Goal: Communication & Community: Answer question/provide support

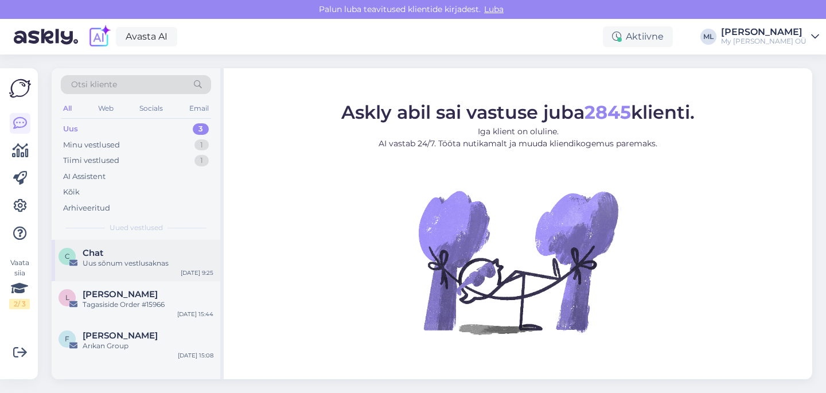
click at [130, 258] on div "Uus sõnum vestlusaknas" at bounding box center [148, 263] width 131 height 10
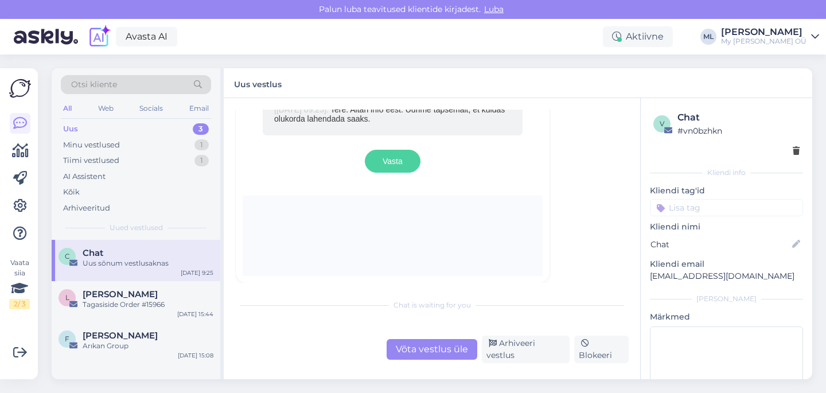
scroll to position [1016, 0]
click at [150, 293] on span "[PERSON_NAME]" at bounding box center [120, 294] width 75 height 10
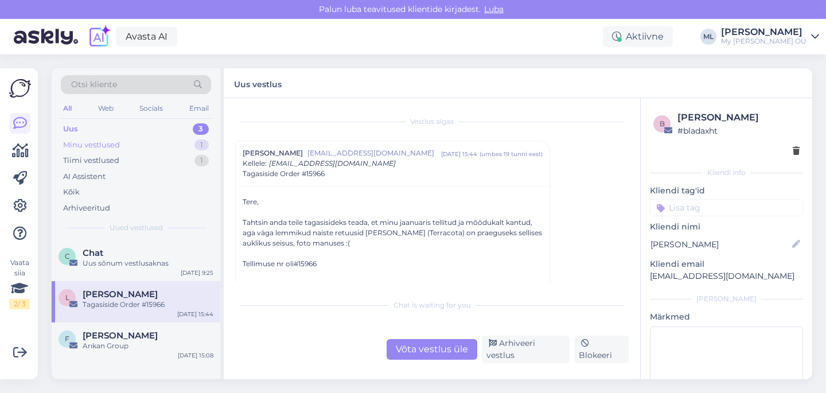
click at [115, 146] on div "Minu vestlused" at bounding box center [91, 144] width 57 height 11
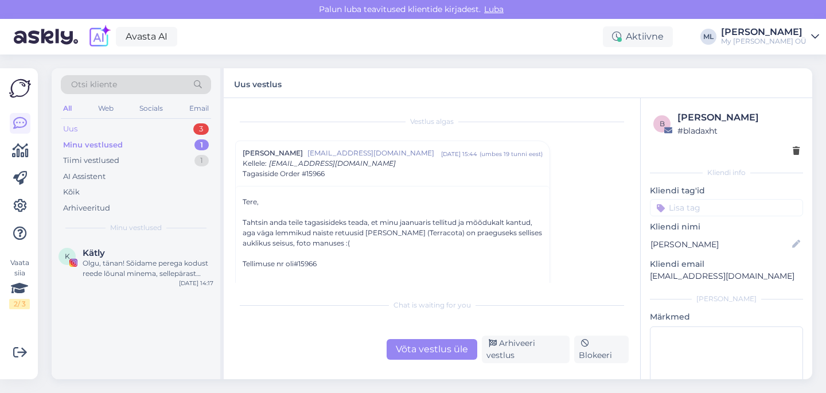
click at [87, 125] on div "Uus 3" at bounding box center [136, 129] width 150 height 16
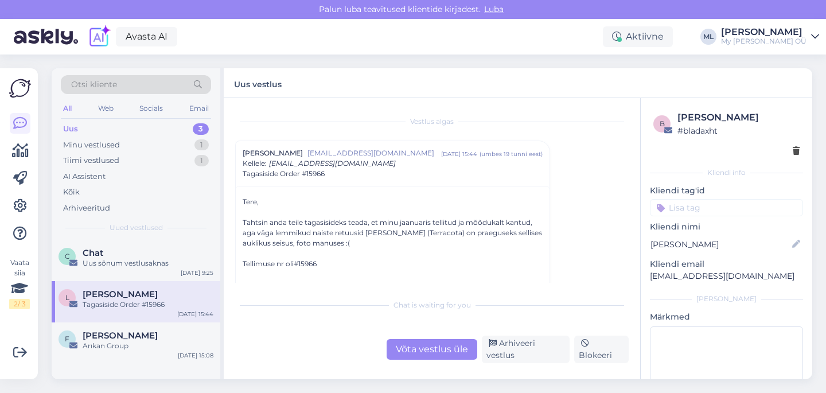
scroll to position [94, 0]
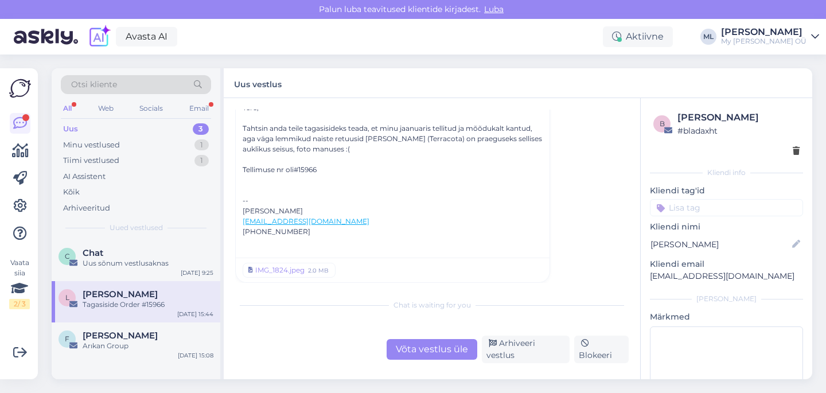
click at [79, 133] on div "Uus 3" at bounding box center [136, 129] width 150 height 16
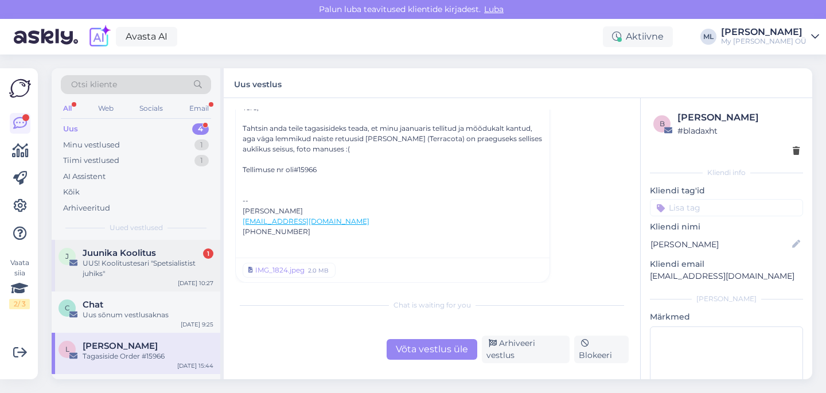
click at [138, 269] on div "UUS! Koolitustesari "Spetsialistist juhiks"" at bounding box center [148, 268] width 131 height 21
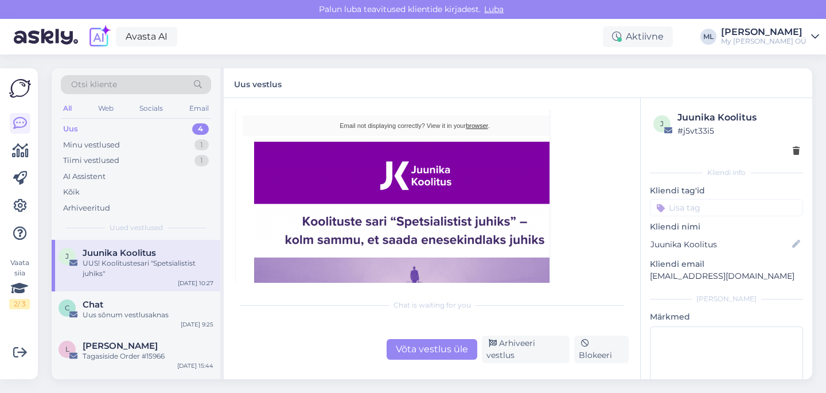
scroll to position [1313, 0]
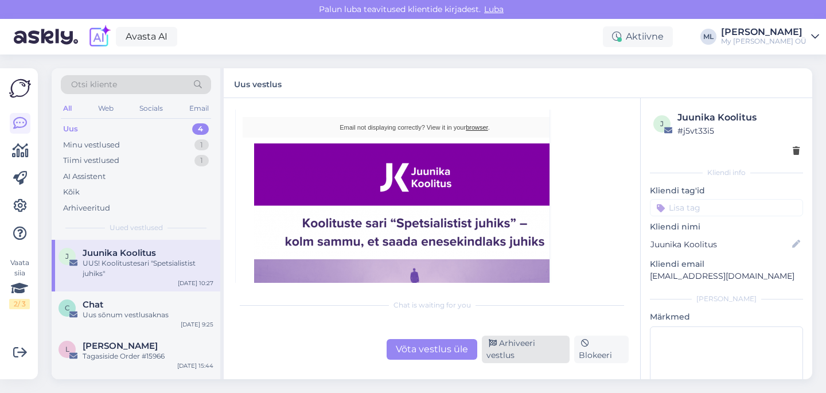
click at [519, 351] on div "Arhiveeri vestlus" at bounding box center [526, 350] width 88 height 28
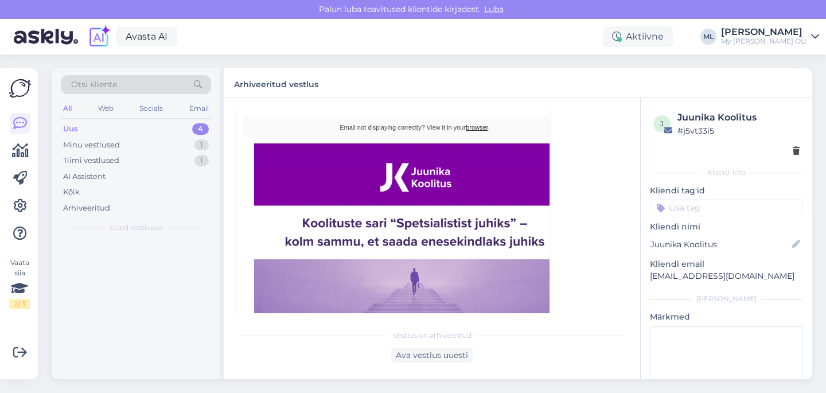
scroll to position [1265, 0]
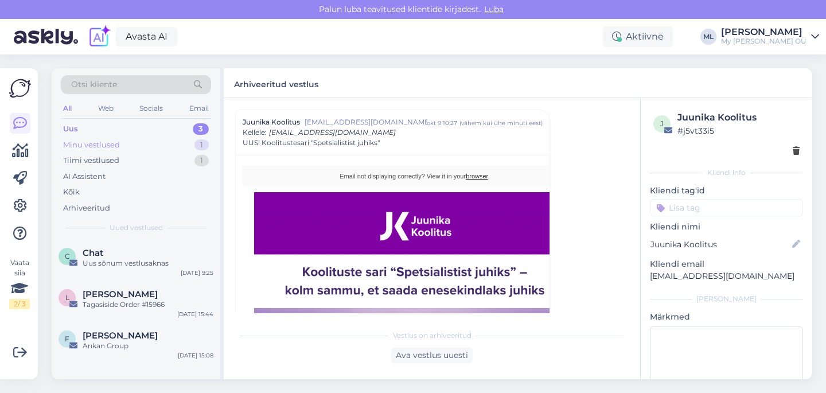
click at [102, 147] on div "Minu vestlused" at bounding box center [91, 144] width 57 height 11
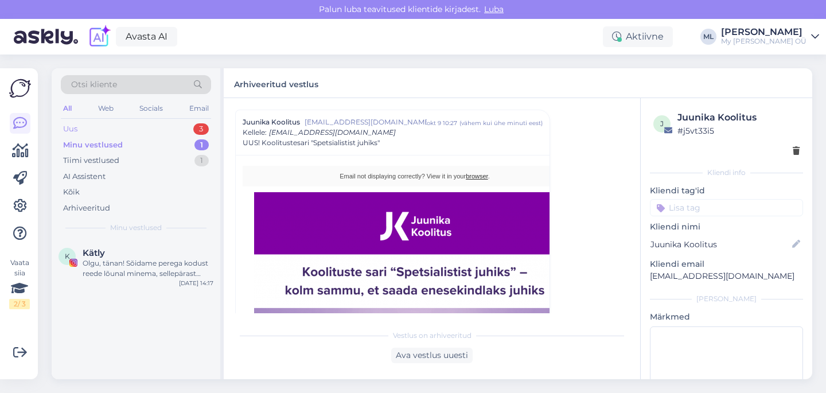
click at [79, 131] on div "Uus 3" at bounding box center [136, 129] width 150 height 16
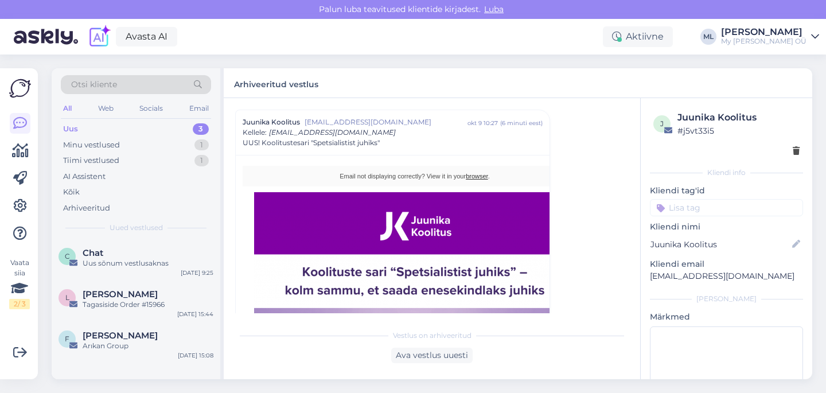
click at [61, 126] on div "Uus 3" at bounding box center [136, 129] width 150 height 16
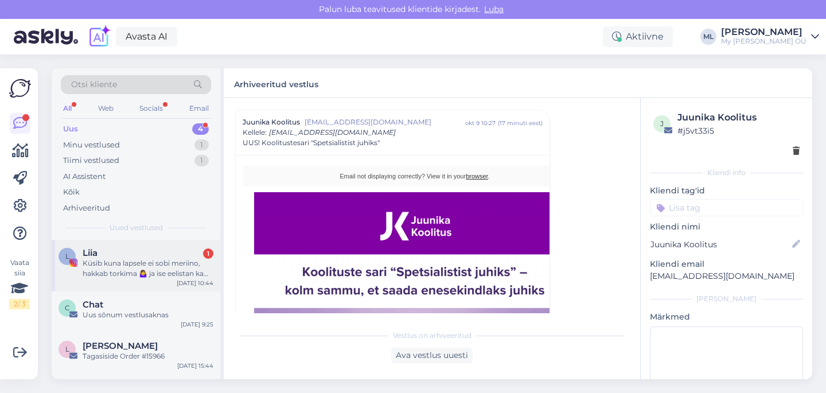
click at [132, 273] on div "Küsib kuna lapsele ei sobi meriino, hakkab torkima 🤷‍♀️ ja ise eelistan ka puuv…" at bounding box center [148, 268] width 131 height 21
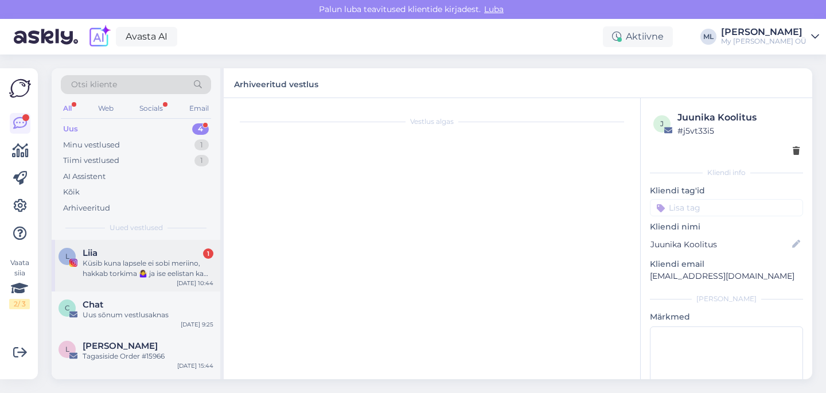
scroll to position [260, 0]
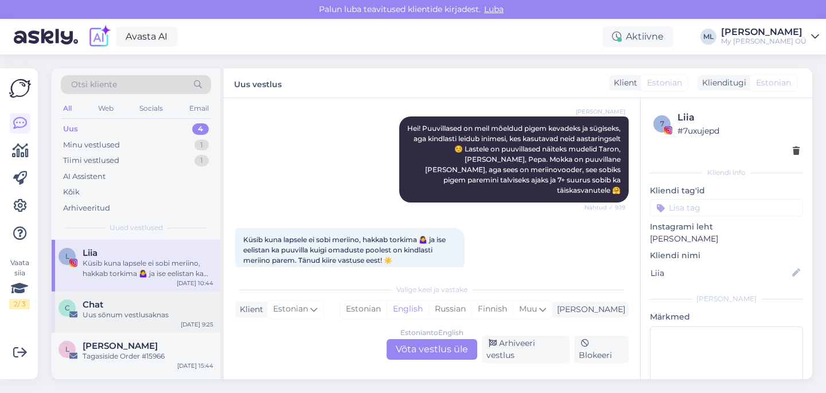
click at [149, 319] on div "Uus sõnum vestlusaknas" at bounding box center [148, 315] width 131 height 10
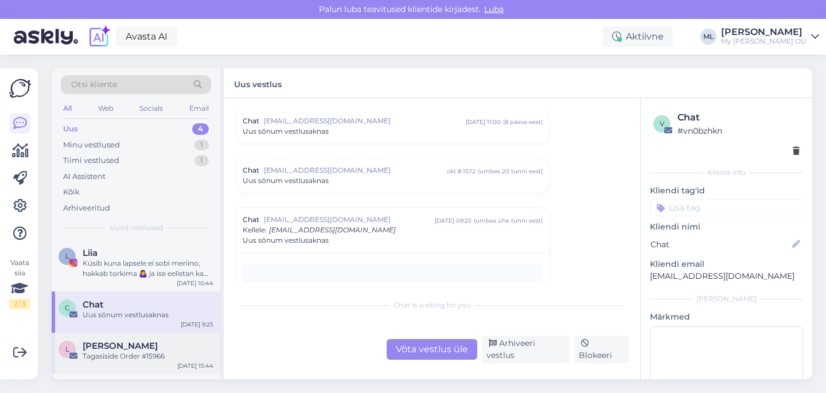
click at [138, 346] on span "[PERSON_NAME]" at bounding box center [120, 346] width 75 height 10
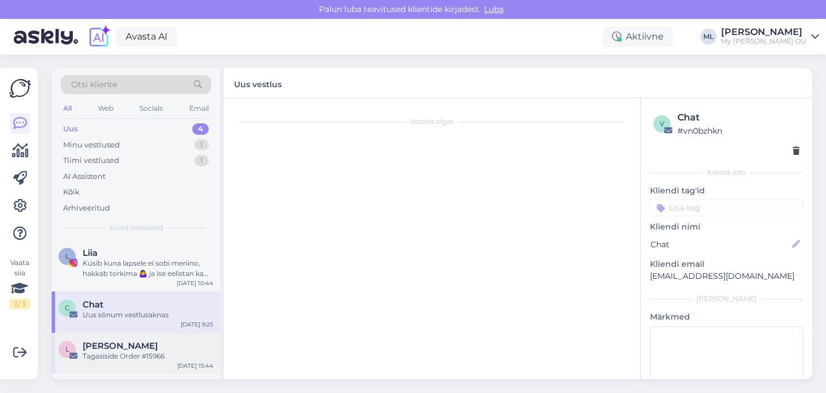
scroll to position [0, 0]
click at [67, 142] on div "Minu vestlused" at bounding box center [91, 144] width 57 height 11
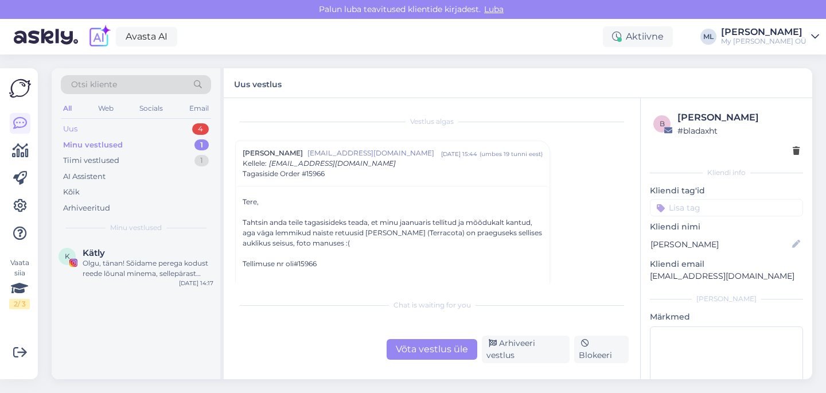
click at [94, 128] on div "Uus 4" at bounding box center [136, 129] width 150 height 16
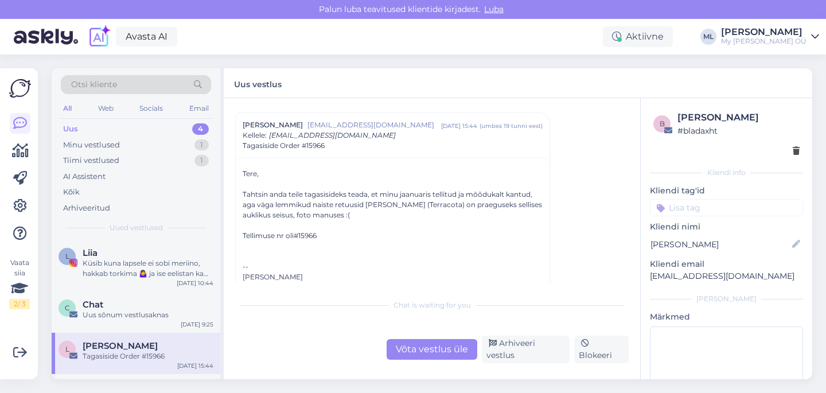
scroll to position [29, 0]
click at [154, 255] on div "Liia" at bounding box center [148, 253] width 131 height 10
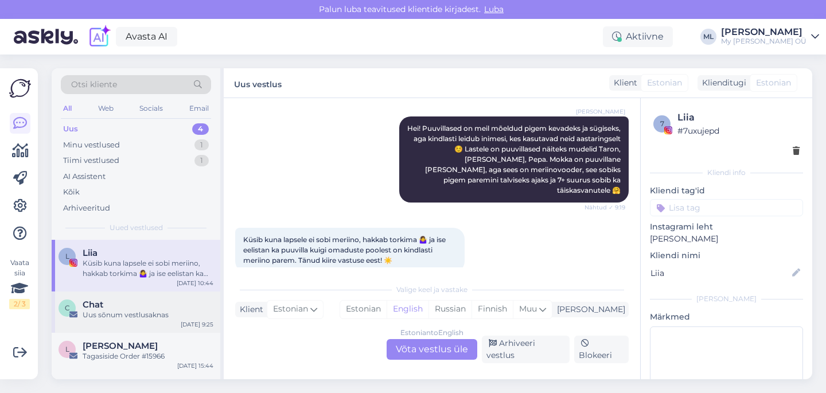
click at [122, 321] on div "C Chat [PERSON_NAME] sõnum vestlusaknas [DATE] 9:25" at bounding box center [136, 311] width 169 height 41
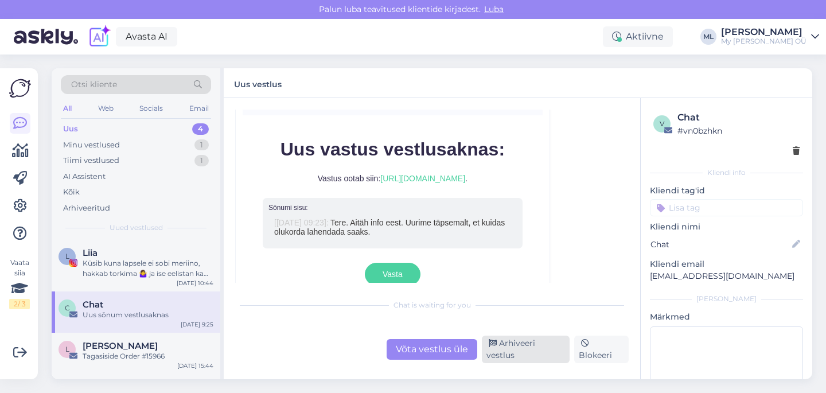
click at [545, 357] on div "Arhiveeri vestlus" at bounding box center [526, 350] width 88 height 28
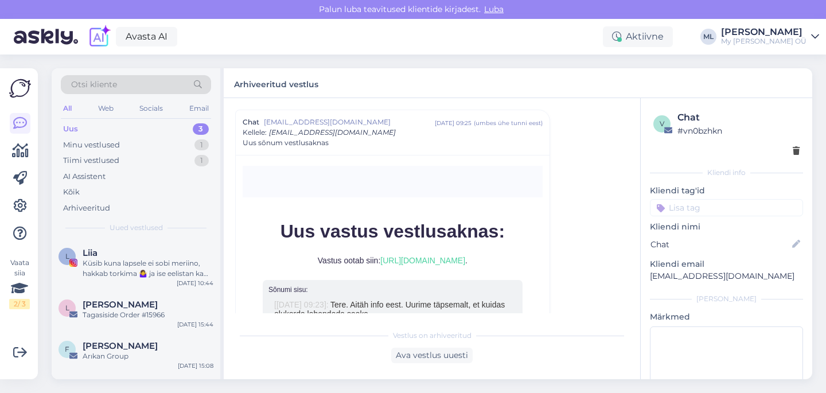
click at [387, 74] on div "Arhiveeritud vestlus" at bounding box center [518, 83] width 589 height 30
click at [104, 151] on div "Minu vestlused 1" at bounding box center [136, 145] width 150 height 16
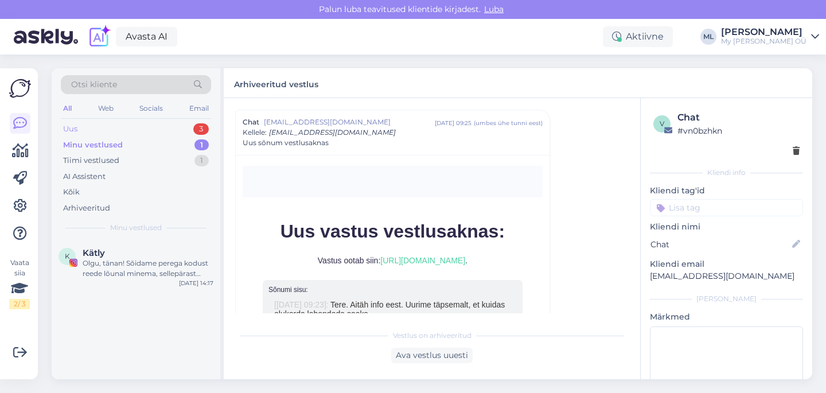
click at [72, 127] on div "Uus" at bounding box center [70, 128] width 14 height 11
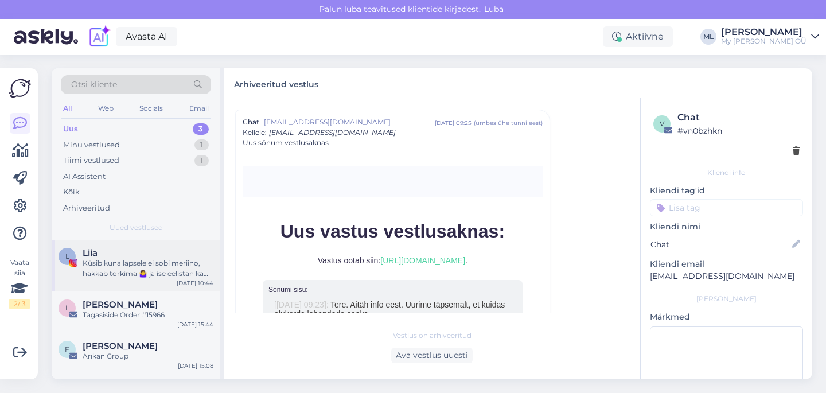
click at [143, 270] on div "Küsib kuna lapsele ei sobi meriino, hakkab torkima 🤷‍♀️ ja ise eelistan ka puuv…" at bounding box center [148, 268] width 131 height 21
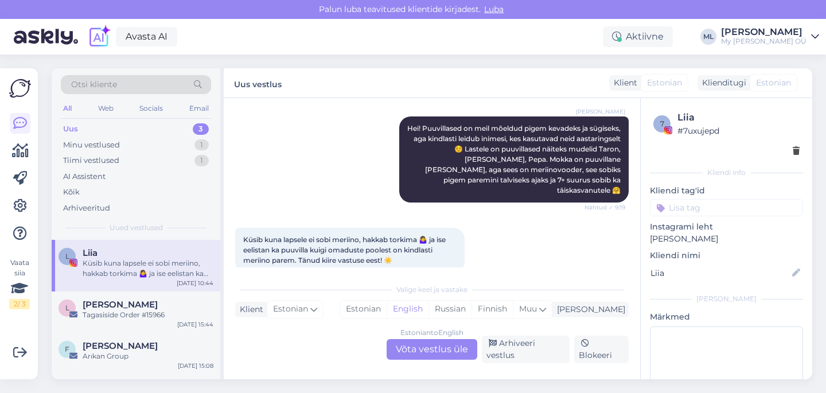
click at [414, 347] on div "Estonian to English Võta vestlus üle" at bounding box center [432, 349] width 91 height 21
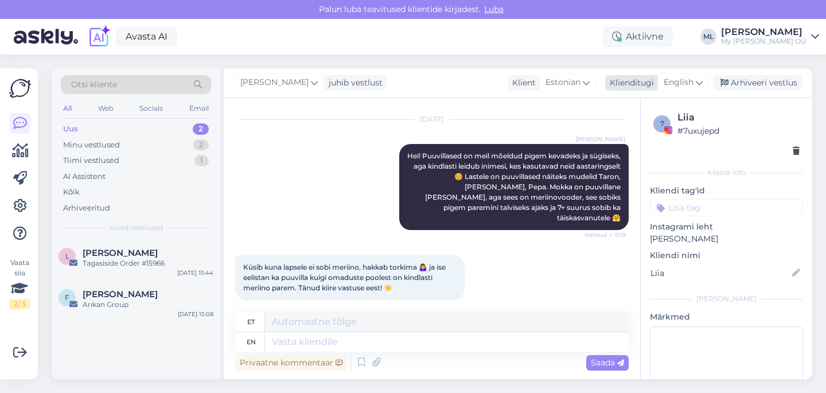
click at [689, 82] on span "English" at bounding box center [679, 82] width 30 height 13
type input "est"
click at [619, 139] on link "Estonian" at bounding box center [657, 134] width 126 height 18
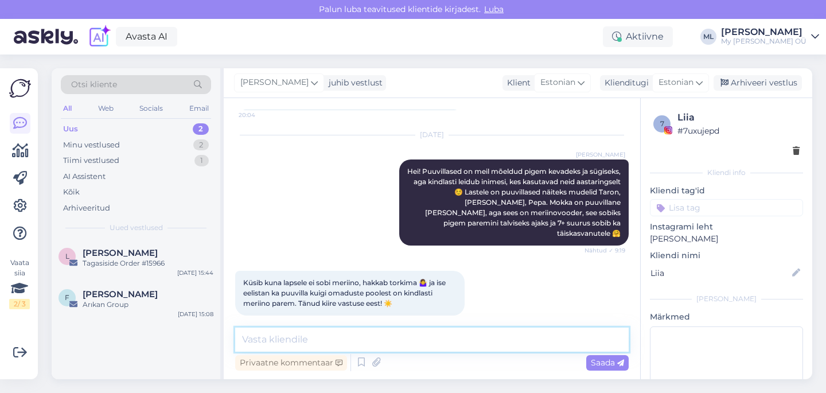
click at [419, 344] on textarea at bounding box center [432, 340] width 394 height 24
click at [366, 337] on textarea "Kindlasti oleneb meriinost ka, kas ta on meie mer" at bounding box center [432, 340] width 394 height 24
click at [476, 339] on textarea "Kindlasti oleneb meriinost ka, kas ta on meie mer" at bounding box center [432, 340] width 394 height 24
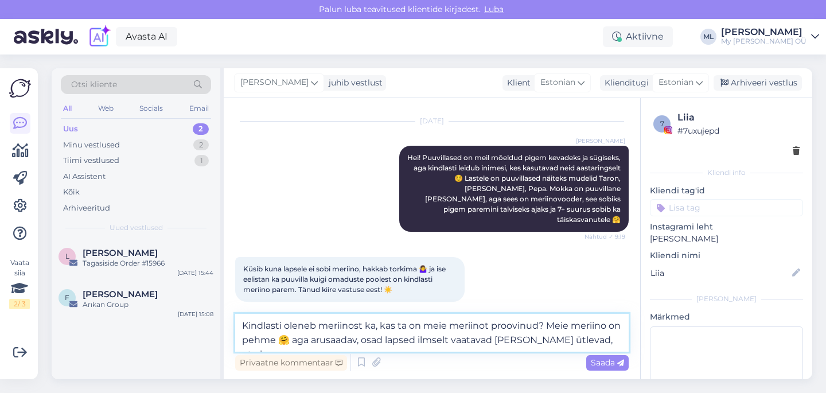
scroll to position [245, 0]
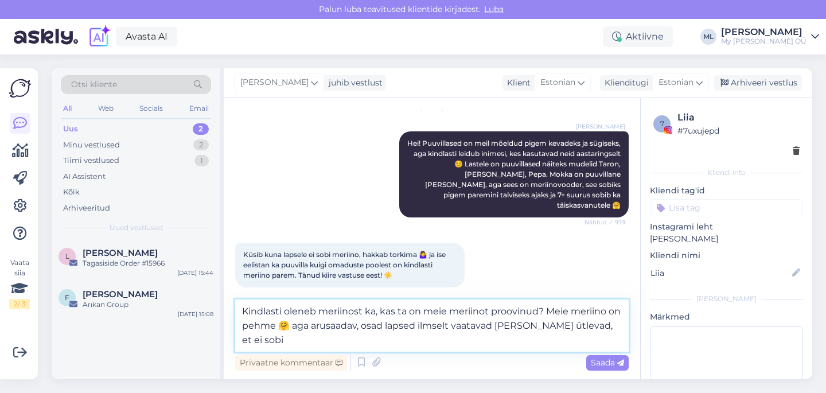
drag, startPoint x: 617, startPoint y: 325, endPoint x: 616, endPoint y: 318, distance: 7.5
click at [617, 317] on textarea "Kindlasti oleneb meriinost ka, kas ta on meie meriinot proovinud? Meie meriino …" at bounding box center [432, 326] width 394 height 52
click at [614, 322] on textarea "Kindlasti oleneb meriinost ka, kas ta on meie meriinot proovinud? Meie meriino …" at bounding box center [432, 326] width 394 height 52
click at [446, 328] on textarea "Kindlasti oleneb meriinost ka, kas ta on meie meriinot proovinud? Meie meriino …" at bounding box center [432, 326] width 394 height 52
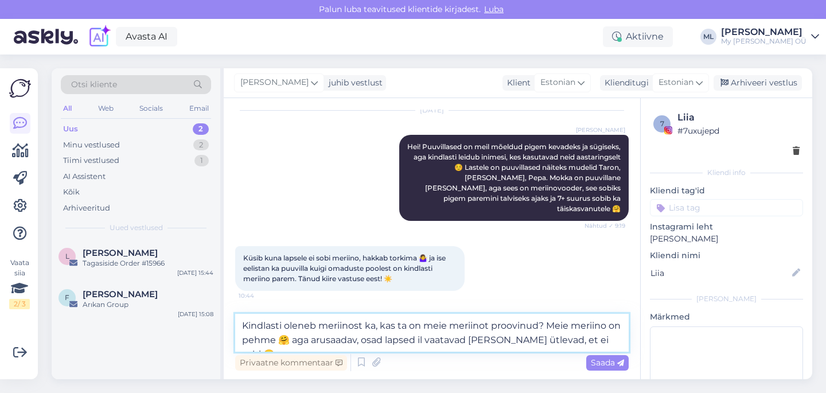
scroll to position [231, 0]
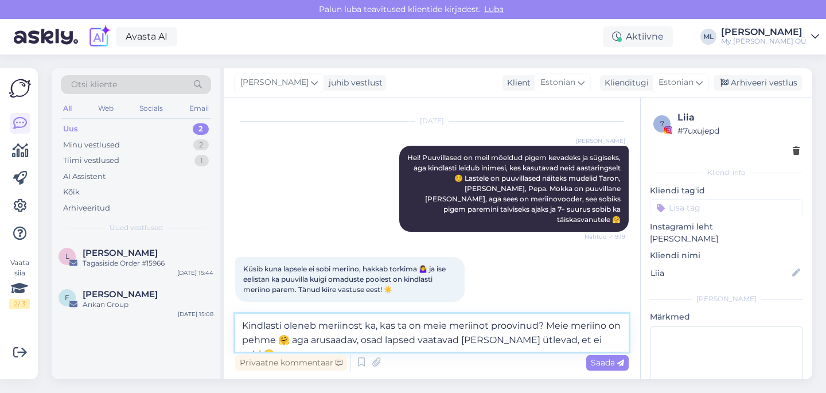
click at [459, 340] on textarea "Kindlasti oleneb meriinost ka, kas ta on meie meriinot proovinud? Meie meriino …" at bounding box center [432, 333] width 394 height 38
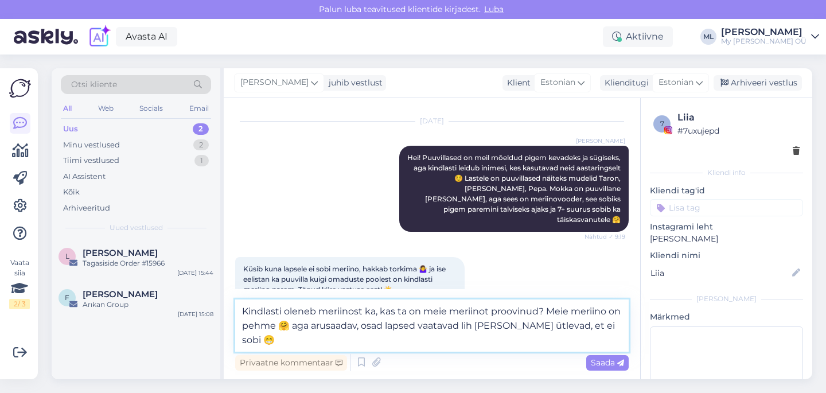
scroll to position [245, 0]
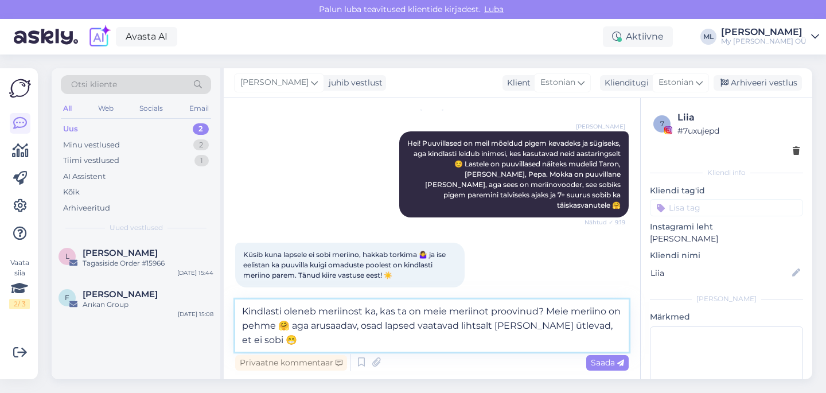
click at [613, 326] on textarea "Kindlasti oleneb meriinost ka, kas ta on meie meriinot proovinud? Meie meriino …" at bounding box center [432, 326] width 394 height 52
type textarea "Kindlasti oleneb meriinost ka, kas ta on meie meriinot proovinud? Meie meriino …"
drag, startPoint x: 610, startPoint y: 362, endPoint x: 625, endPoint y: 322, distance: 42.5
click at [611, 362] on span "Saada" at bounding box center [607, 362] width 33 height 10
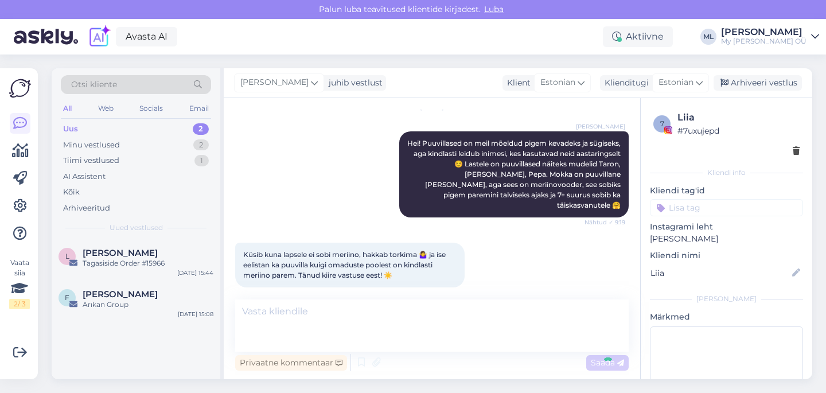
scroll to position [287, 0]
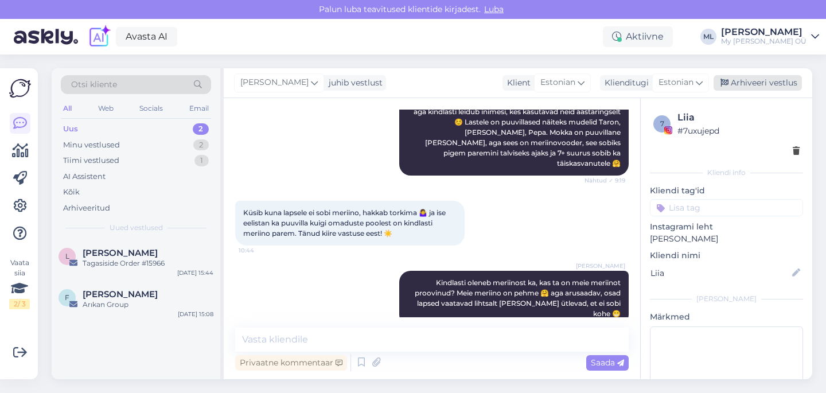
click at [763, 79] on div "Arhiveeri vestlus" at bounding box center [758, 82] width 88 height 15
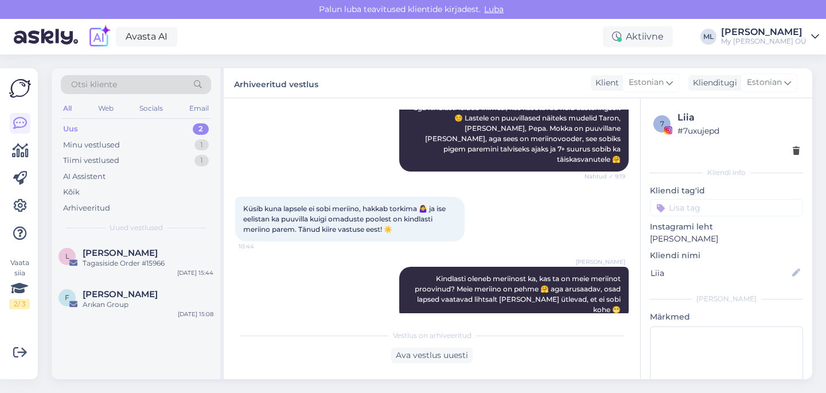
click at [73, 126] on div "Uus" at bounding box center [70, 128] width 15 height 11
click at [77, 149] on div "Minu vestlused" at bounding box center [91, 144] width 57 height 11
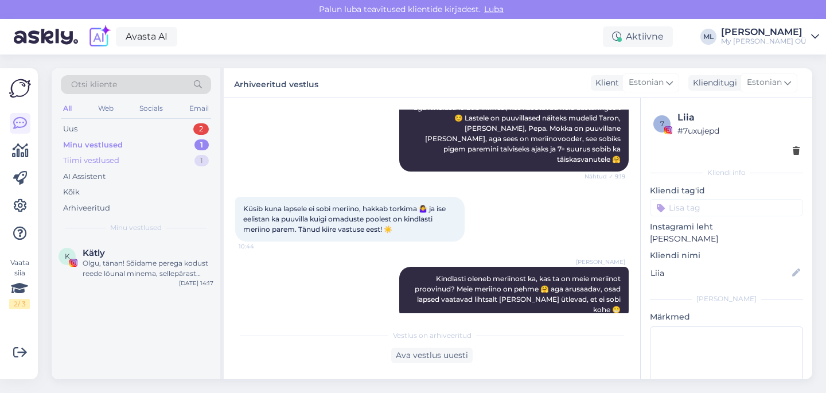
click at [84, 164] on div "Tiimi vestlused" at bounding box center [91, 160] width 56 height 11
click at [84, 145] on div "Minu vestlused" at bounding box center [91, 144] width 57 height 11
click at [85, 134] on div "Uus 2" at bounding box center [136, 129] width 150 height 16
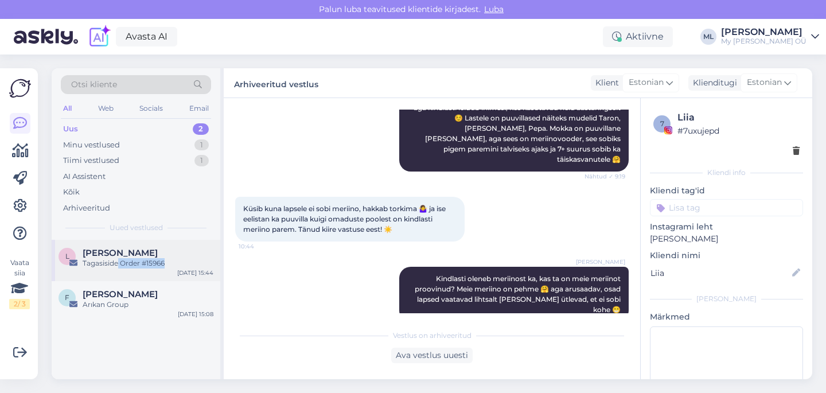
drag, startPoint x: 118, startPoint y: 266, endPoint x: 106, endPoint y: 274, distance: 14.8
click at [107, 273] on div "L [PERSON_NAME] Tagasiside Order #15966 [DATE] 15:44" at bounding box center [136, 260] width 169 height 41
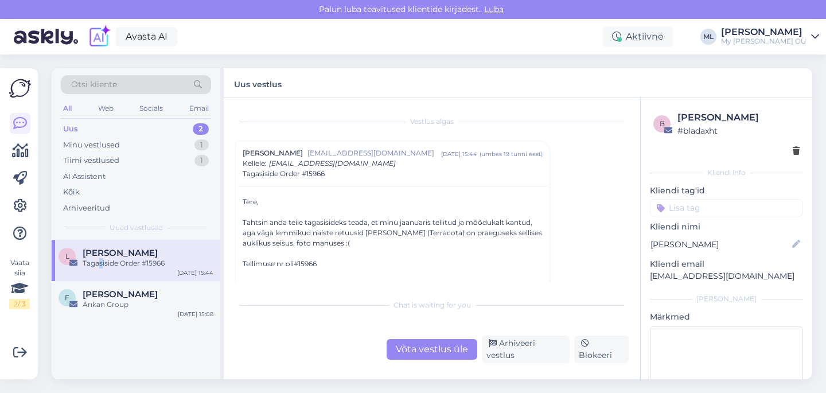
click at [101, 266] on div "Tagasiside Order #15966" at bounding box center [148, 263] width 131 height 10
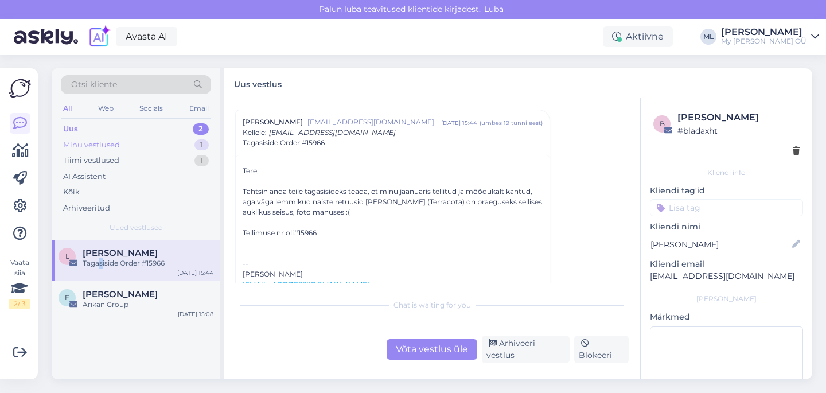
click at [100, 138] on div "Minu vestlused 1" at bounding box center [136, 145] width 150 height 16
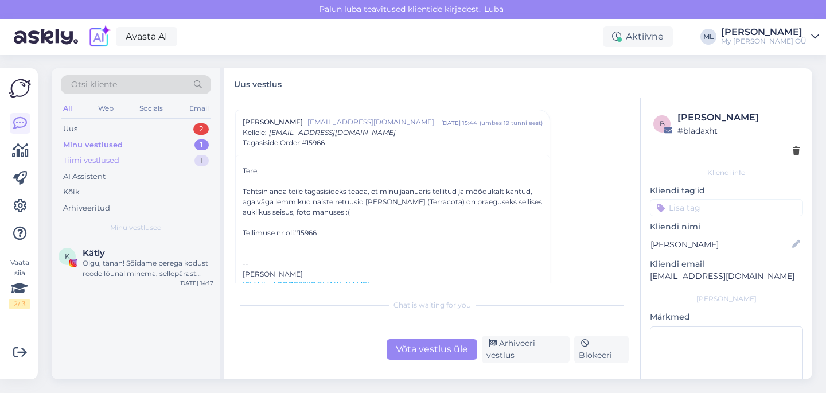
click at [99, 153] on div "Uus 2 Minu vestlused 1 Tiimi vestlused 1 AI Assistent Kõik Arhiveeritud" at bounding box center [136, 168] width 150 height 95
click at [71, 132] on div "Uus" at bounding box center [70, 128] width 14 height 11
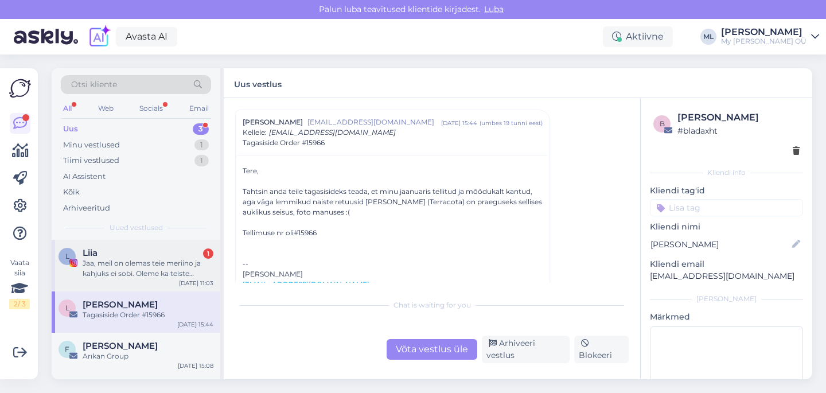
click at [101, 270] on div "Jaa, meil on olemas teie meriino ja kahjuks ei sobi. Oleme ka teiste tegijate o…" at bounding box center [148, 268] width 131 height 21
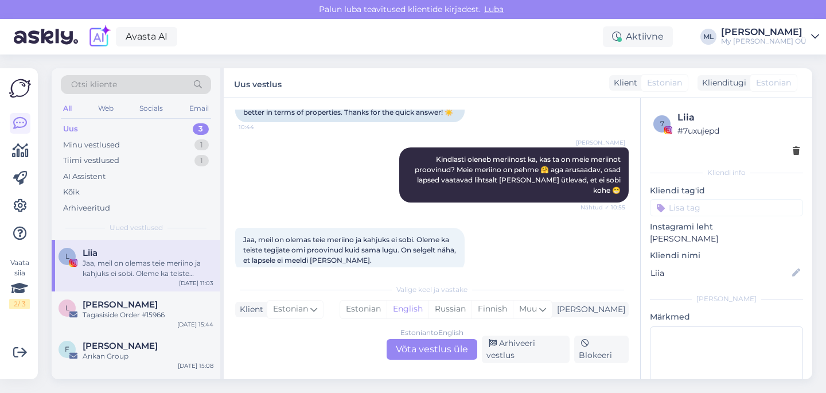
click at [419, 338] on div "Estonian to English" at bounding box center [432, 333] width 63 height 10
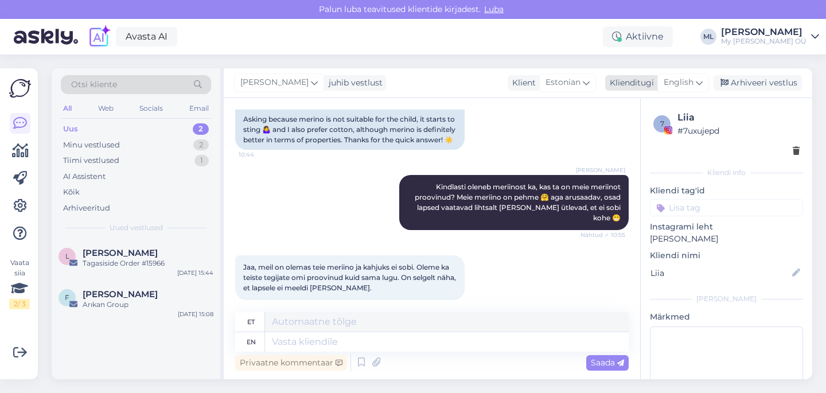
drag, startPoint x: 687, startPoint y: 80, endPoint x: 678, endPoint y: 90, distance: 13.0
click at [687, 80] on span "English" at bounding box center [679, 82] width 30 height 13
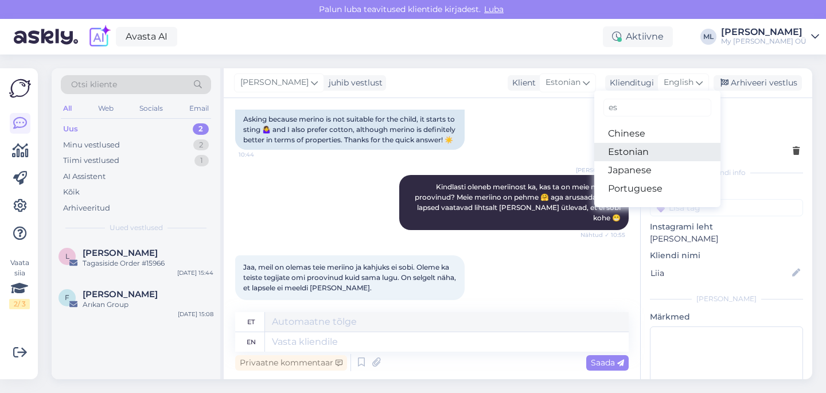
type input "es"
click at [629, 154] on link "Estonian" at bounding box center [657, 152] width 126 height 18
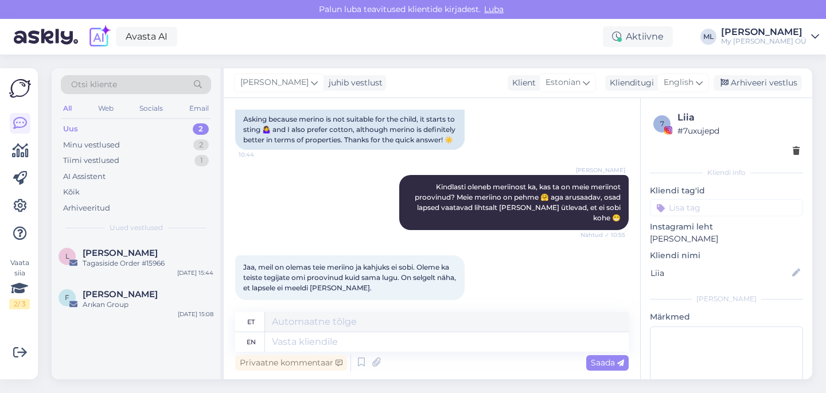
scroll to position [407, 0]
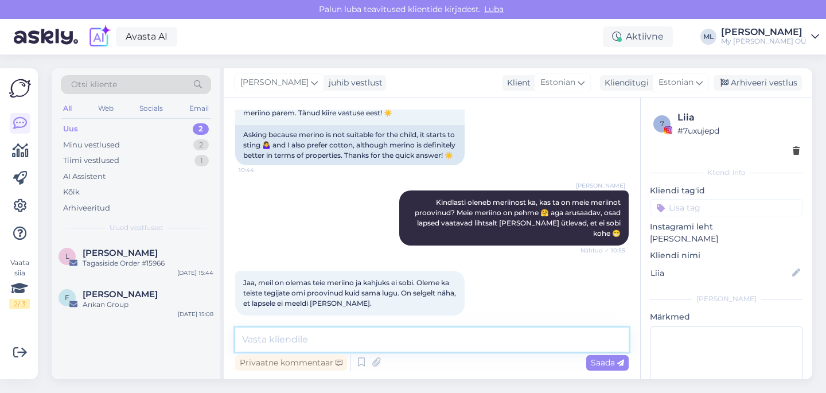
click at [300, 334] on textarea at bounding box center [432, 340] width 394 height 24
click at [247, 339] on textarea "selge, siis on nii." at bounding box center [432, 340] width 394 height 24
click at [346, 345] on textarea "Selge, siis on nii." at bounding box center [432, 340] width 394 height 24
click at [392, 336] on textarea "Selge, siis on nii. Meil on olnud ka fliisvoodriga salle" at bounding box center [432, 340] width 394 height 24
click at [528, 342] on textarea "Selge, siis on nii. Meil on olnud ka õhema fliisvoodriga salle" at bounding box center [432, 340] width 394 height 24
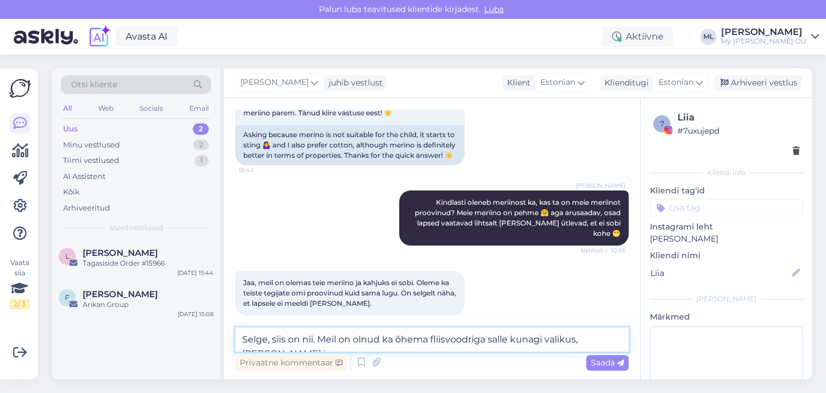
scroll to position [421, 0]
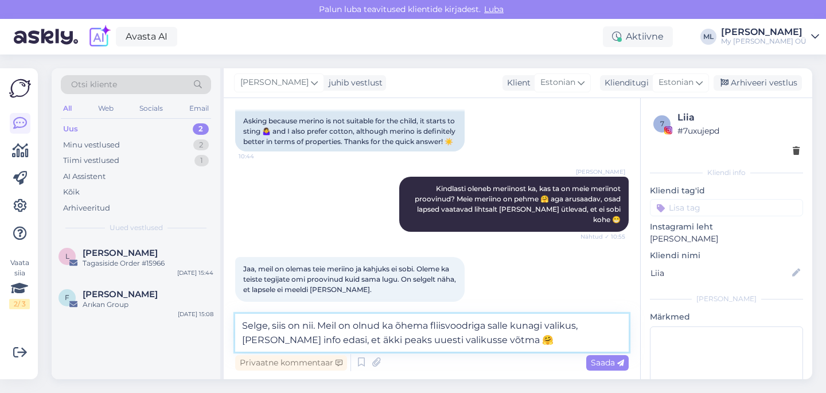
click at [424, 340] on textarea "Selge, siis on nii. Meil on olnud ka õhema fliisvoodriga salle kunagi valikus, …" at bounding box center [432, 333] width 394 height 38
click at [317, 324] on textarea "Selge, siis on nii. Meil on olnud ka õhema fliisvoodriga salle kunagi valikus, …" at bounding box center [432, 333] width 394 height 38
drag, startPoint x: 494, startPoint y: 348, endPoint x: 503, endPoint y: 349, distance: 9.3
click at [495, 348] on textarea "Selge, siis on nii. Meil on olnud ka õhema fliisvoodriga salle kunagi valikus, …" at bounding box center [432, 333] width 394 height 38
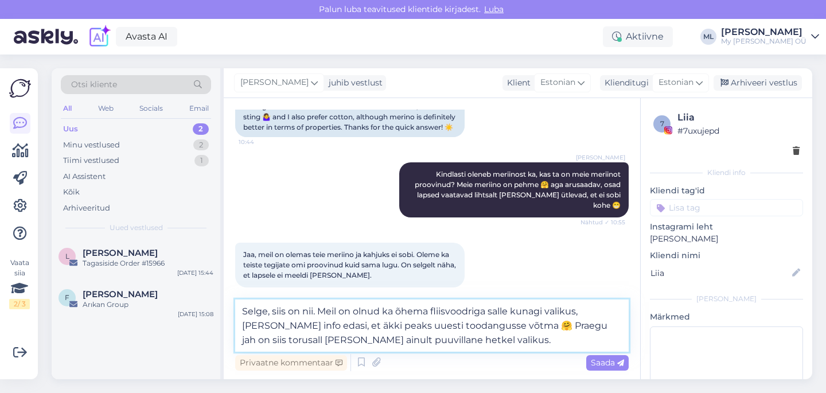
click at [541, 326] on textarea "Selge, siis on nii. Meil on olnud ka õhema fliisvoodriga salle kunagi valikus, …" at bounding box center [432, 326] width 394 height 52
drag, startPoint x: 269, startPoint y: 341, endPoint x: 230, endPoint y: 339, distance: 39.7
click at [230, 339] on div "Vestlus algas [PERSON_NAME] [DATE] Hei! Kas on tulemas müüki täiskasvanutele ja…" at bounding box center [432, 238] width 417 height 281
drag, startPoint x: 522, startPoint y: 325, endPoint x: 493, endPoint y: 328, distance: 28.9
click at [492, 328] on textarea "Selge, siis on nii. Meil on olnud ka õhema fliisvoodriga salle kunagi valikus, …" at bounding box center [432, 326] width 394 height 52
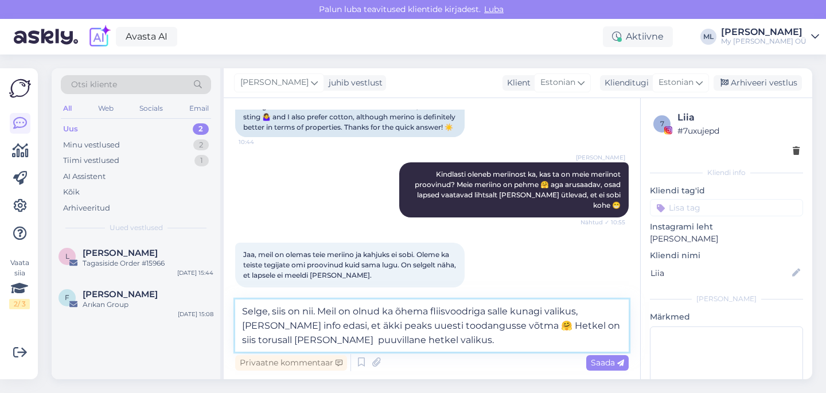
drag, startPoint x: 375, startPoint y: 343, endPoint x: 242, endPoint y: 337, distance: 133.3
click at [242, 337] on textarea "Selge, siis on nii. Meil on olnud ka õhema fliisvoodriga salle kunagi valikus, …" at bounding box center [432, 326] width 394 height 52
drag, startPoint x: 550, startPoint y: 329, endPoint x: 559, endPoint y: 339, distance: 13.4
click at [552, 334] on textarea "Selge, siis on nii. Meil on olnud ka õhema fliisvoodriga salle kunagi valikus, …" at bounding box center [432, 326] width 394 height 52
click at [559, 339] on textarea "Selge, siis on nii. Meil on olnud ka õhema fliisvoodriga salle kunagi valikus, …" at bounding box center [432, 326] width 394 height 52
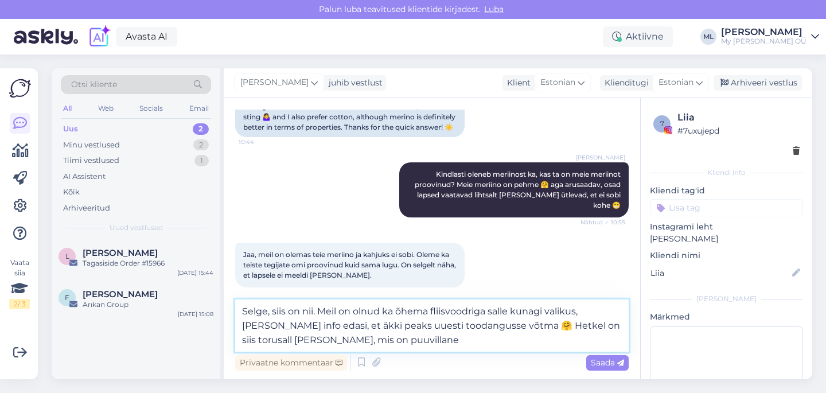
click at [552, 327] on textarea "Selge, siis on nii. Meil on olnud ka õhema fliisvoodriga salle kunagi valikus, …" at bounding box center [432, 326] width 394 height 52
drag, startPoint x: 277, startPoint y: 341, endPoint x: 271, endPoint y: 348, distance: 9.0
click at [275, 344] on textarea "Selge, siis on nii. Meil on olnud ka õhema fliisvoodriga salle kunagi valikus, …" at bounding box center [432, 326] width 394 height 52
type textarea "Selge, siis on nii. Meil on olnud ka õhema fliisvoodriga salle kunagi valikus, …"
click at [601, 363] on span "Saada" at bounding box center [607, 362] width 33 height 10
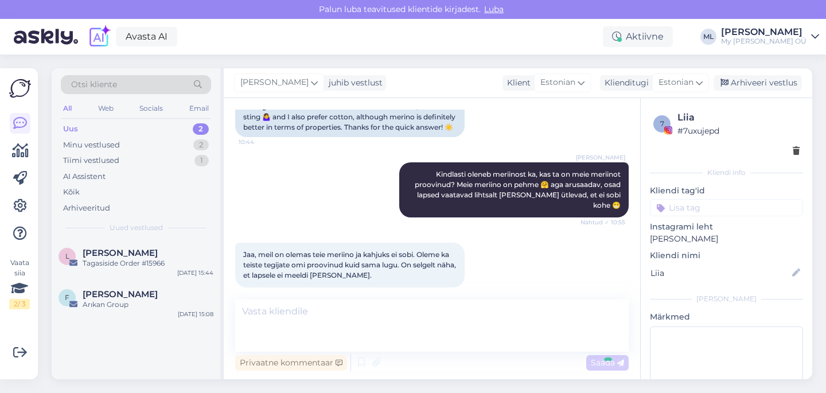
scroll to position [488, 0]
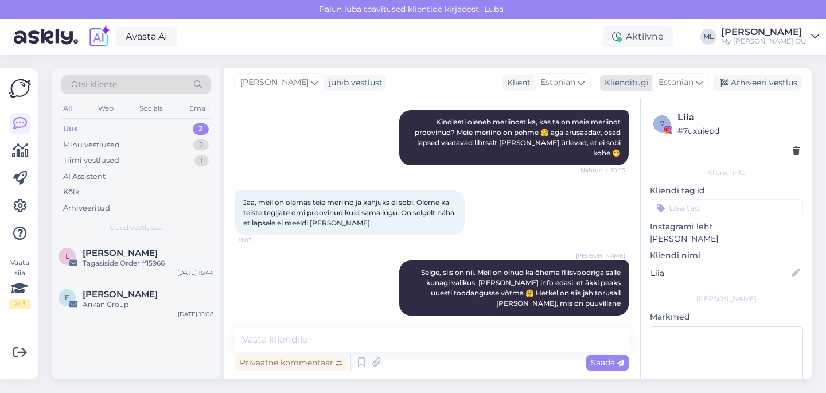
click at [752, 83] on div "Arhiveeri vestlus" at bounding box center [758, 82] width 88 height 15
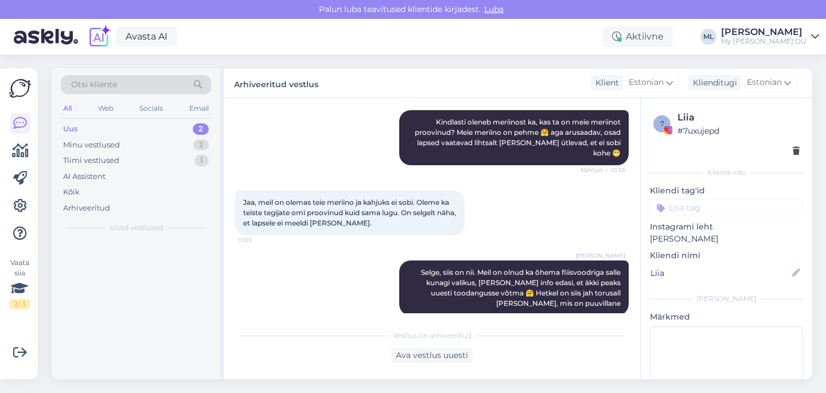
scroll to position [492, 0]
